Goal: Check status

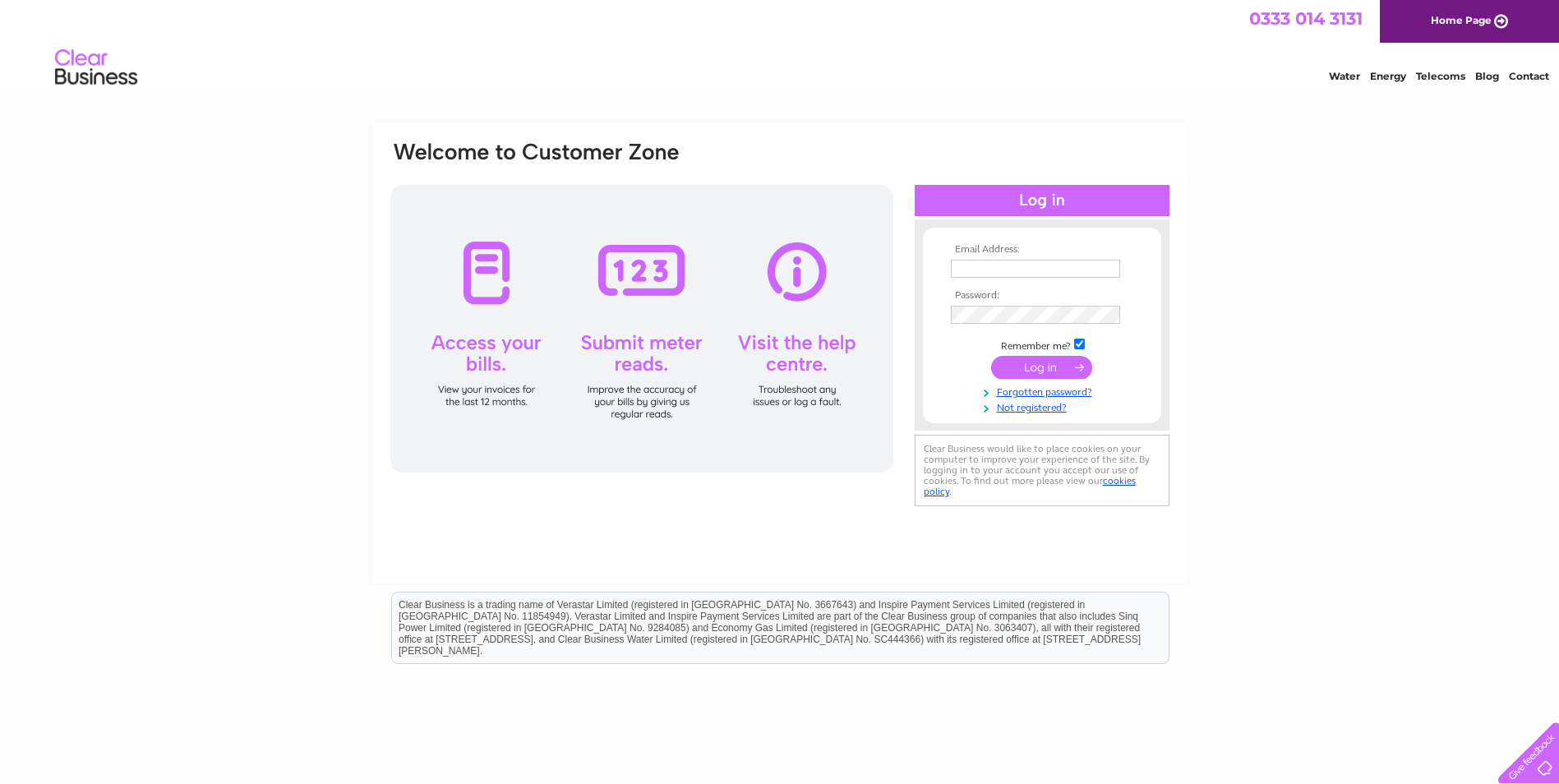
click at [1046, 272] on input "text" at bounding box center [1034, 268] width 169 height 18
paste input "[PERSON_NAME][EMAIL_ADDRESS][DOMAIN_NAME]"
type input "[PERSON_NAME][EMAIL_ADDRESS][DOMAIN_NAME]"
click at [1033, 369] on input "submit" at bounding box center [1041, 369] width 101 height 23
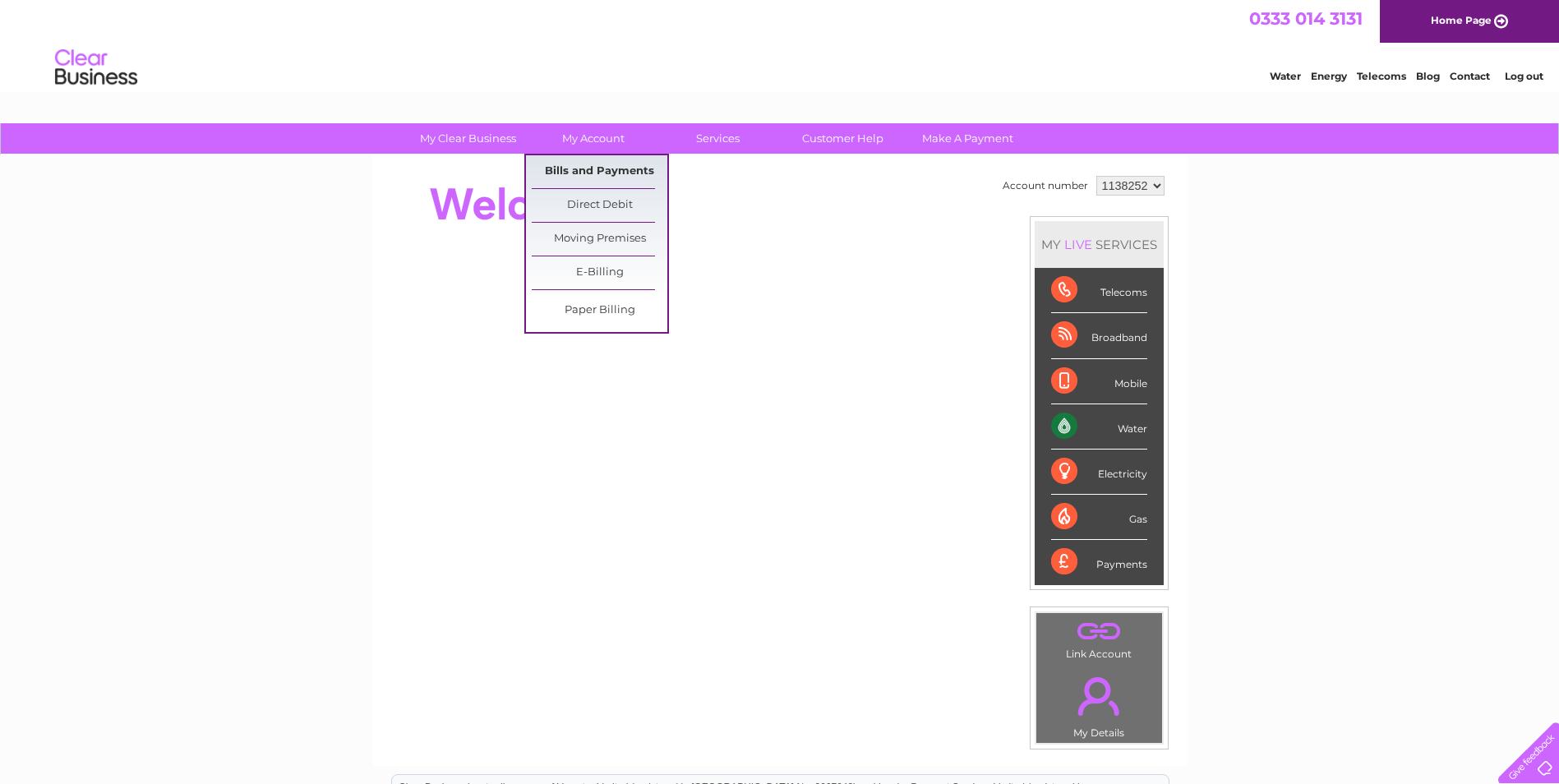
click at [562, 166] on link "Bills and Payments" at bounding box center [599, 172] width 136 height 33
click at [590, 179] on link "Bills and Payments" at bounding box center [599, 172] width 136 height 33
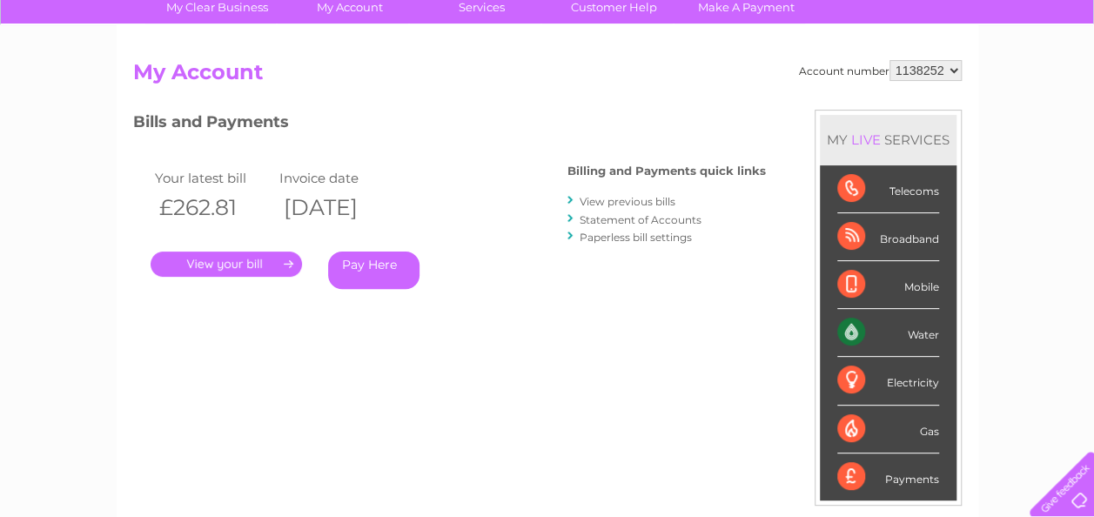
scroll to position [174, 0]
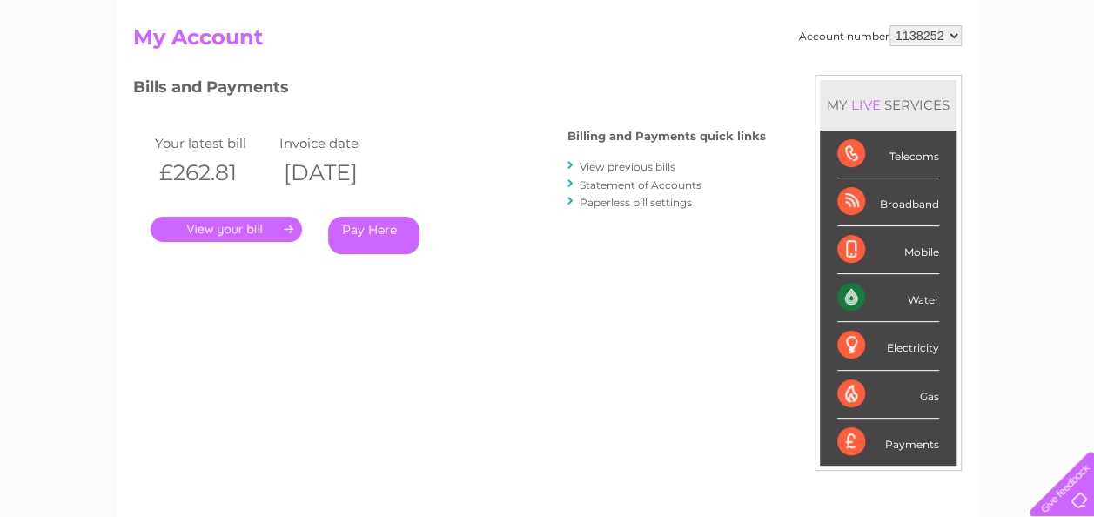
click at [639, 163] on link "View previous bills" at bounding box center [628, 166] width 96 height 13
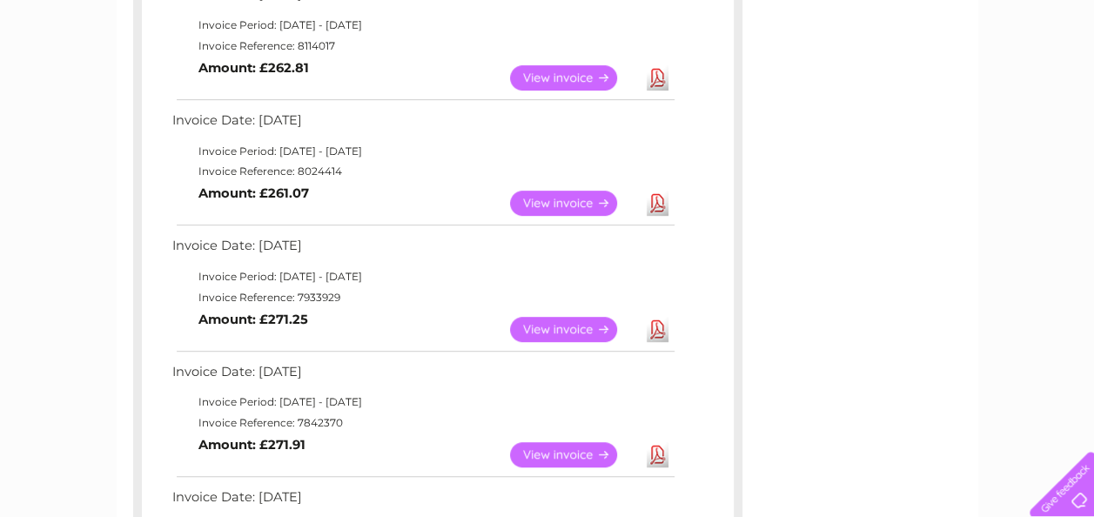
scroll to position [348, 0]
